Goal: Check status: Check status

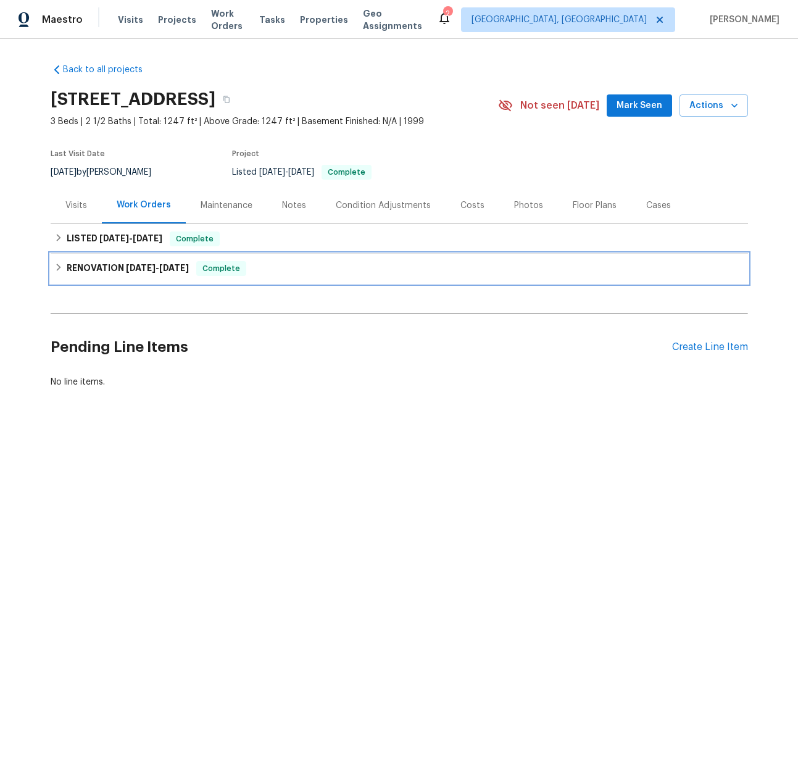
click at [134, 259] on div "RENOVATION [DATE] - [DATE] Complete" at bounding box center [400, 269] width 698 height 30
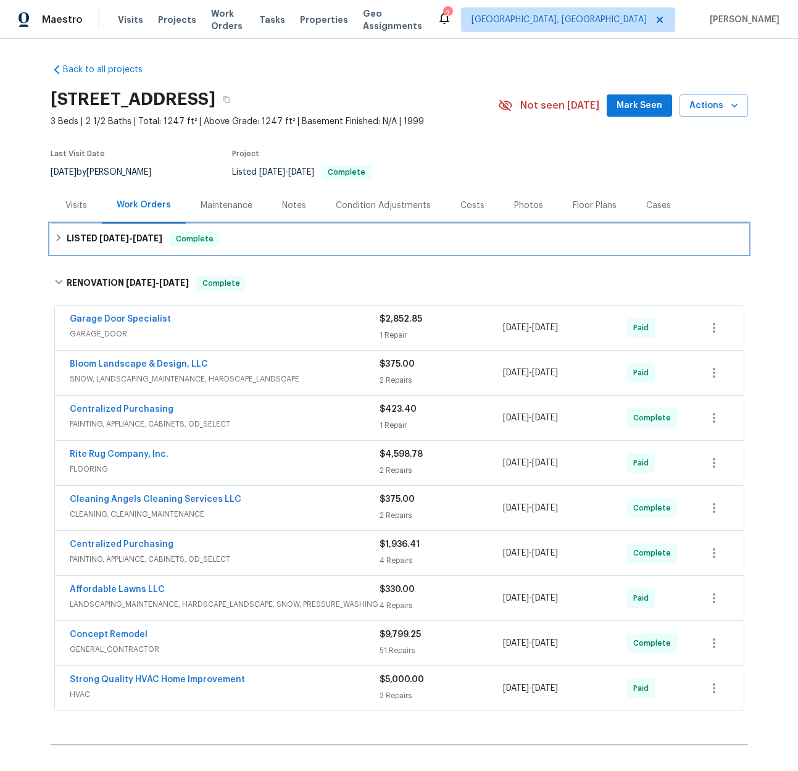
click at [114, 235] on span "[DATE]" at bounding box center [114, 238] width 30 height 9
